Goal: Task Accomplishment & Management: Use online tool/utility

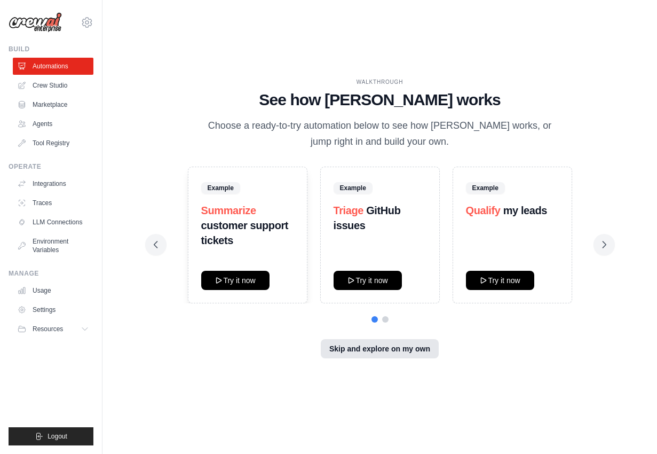
click at [369, 350] on button "Skip and explore on my own" at bounding box center [380, 348] width 118 height 19
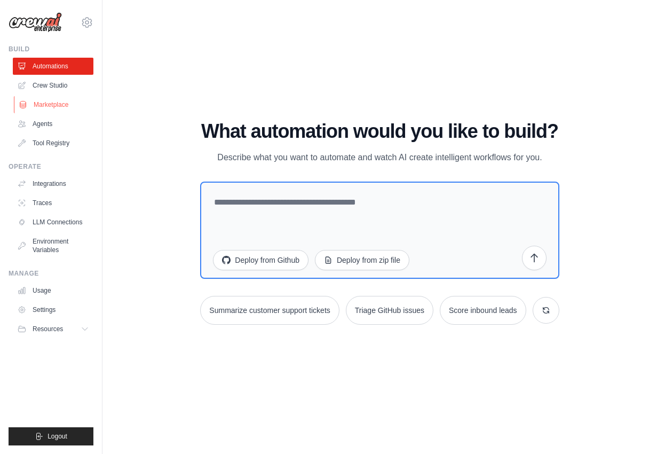
click at [56, 102] on link "Marketplace" at bounding box center [54, 104] width 81 height 17
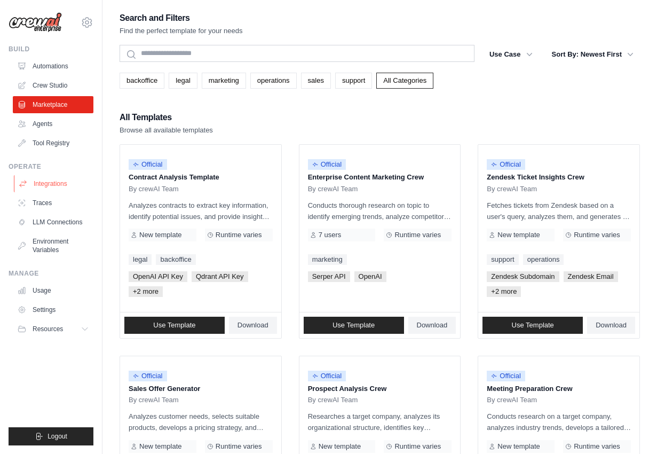
click at [50, 184] on link "Integrations" at bounding box center [54, 183] width 81 height 17
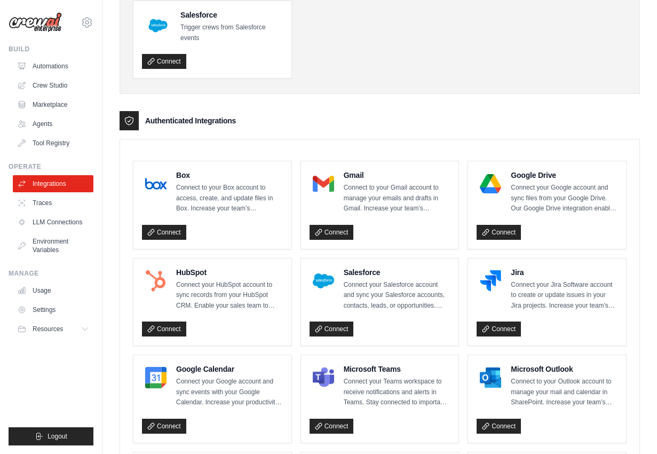
scroll to position [205, 0]
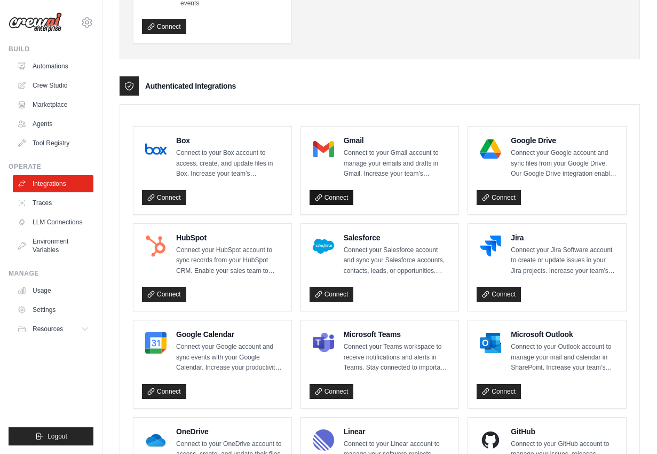
click at [333, 198] on link "Connect" at bounding box center [332, 197] width 44 height 15
click at [172, 195] on link "Connect" at bounding box center [164, 197] width 44 height 15
click at [67, 222] on link "LLM Connections" at bounding box center [54, 222] width 81 height 17
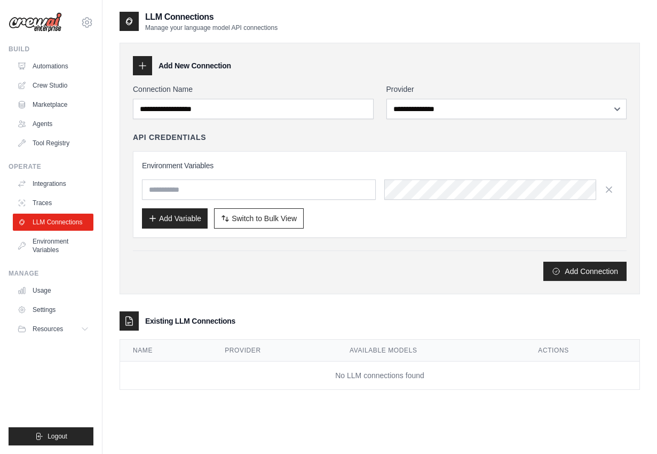
scroll to position [21, 0]
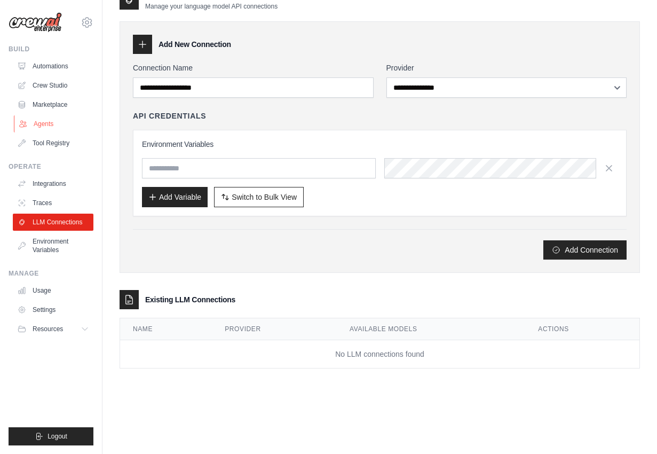
click at [49, 125] on link "Agents" at bounding box center [54, 123] width 81 height 17
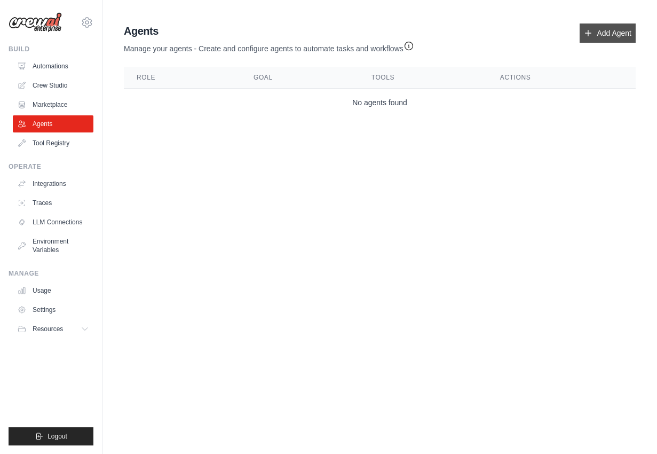
click at [617, 34] on link "Add Agent" at bounding box center [608, 32] width 56 height 19
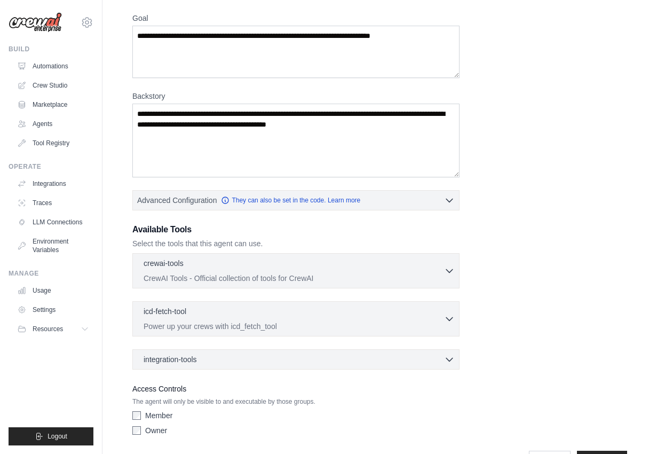
scroll to position [119, 0]
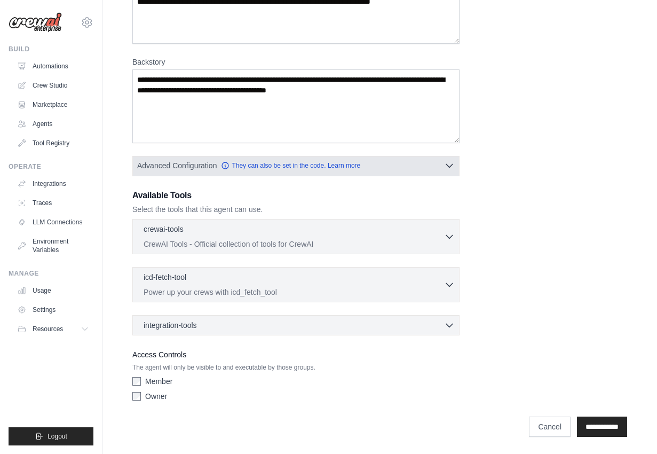
click at [452, 165] on icon "button" at bounding box center [449, 165] width 11 height 11
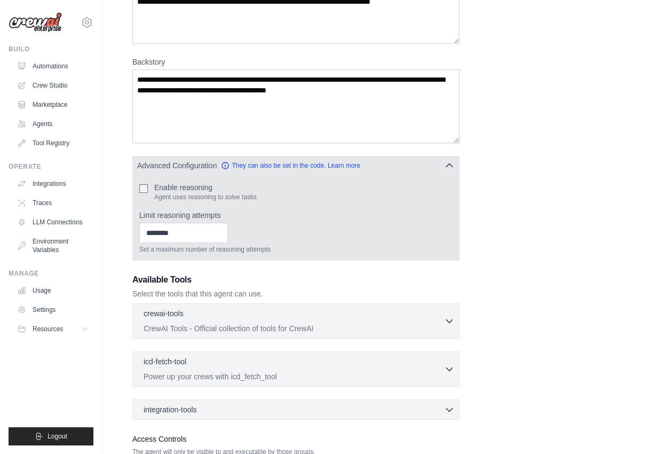
click at [452, 164] on icon "button" at bounding box center [449, 165] width 11 height 11
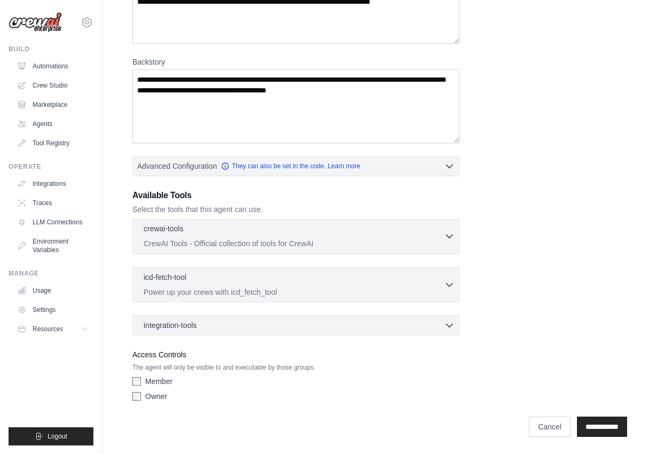
click at [448, 238] on icon "button" at bounding box center [449, 236] width 11 height 11
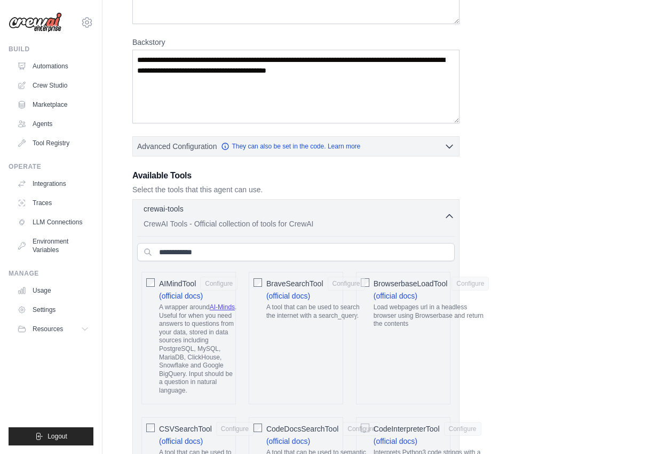
scroll to position [172, 0]
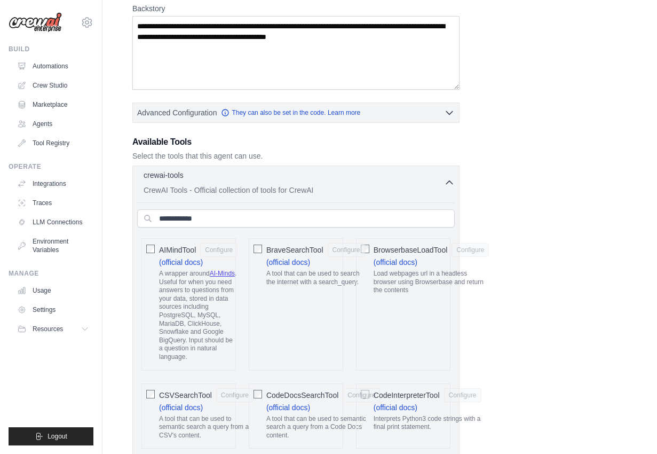
click at [450, 182] on icon "button" at bounding box center [449, 182] width 6 height 3
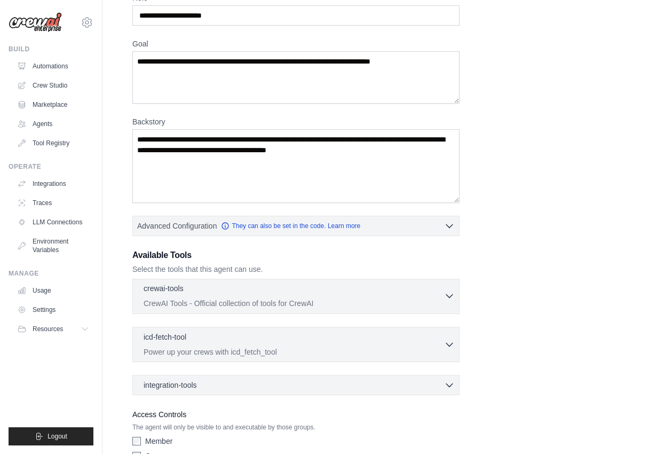
scroll to position [119, 0]
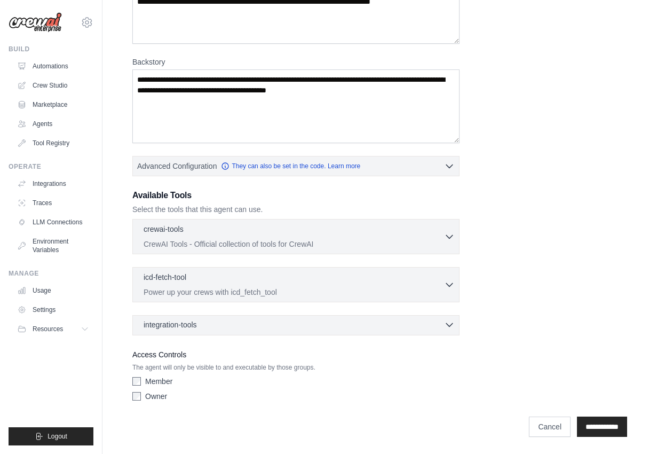
click at [448, 321] on icon "button" at bounding box center [449, 324] width 11 height 11
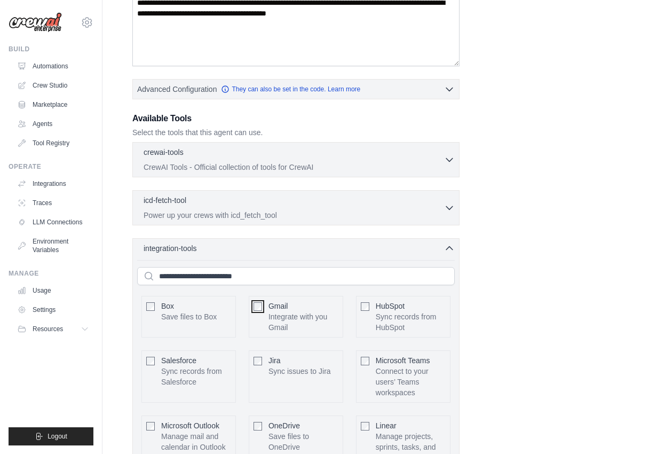
scroll to position [200, 0]
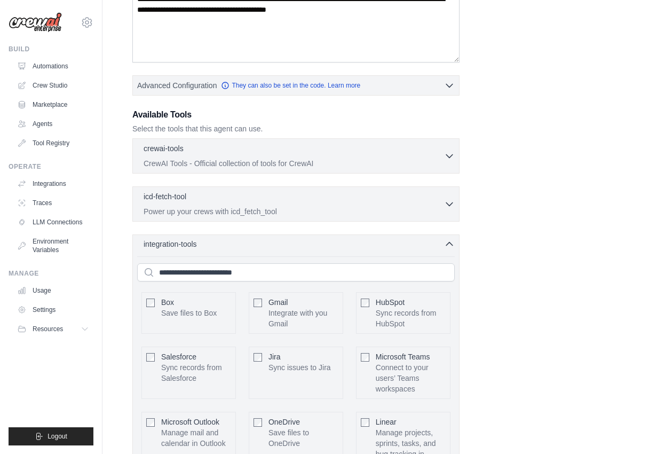
click at [452, 245] on icon "button" at bounding box center [449, 244] width 11 height 11
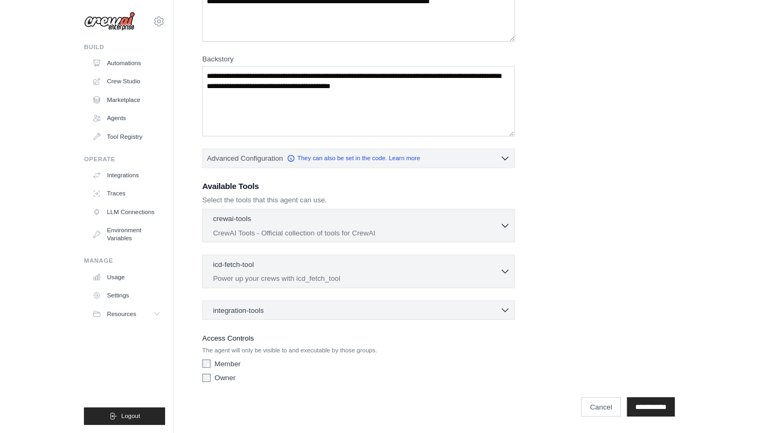
scroll to position [0, 0]
